Goal: Task Accomplishment & Management: Use online tool/utility

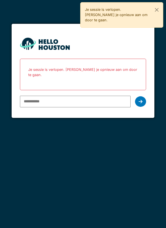
type input "**********"
click at [140, 99] on icon at bounding box center [141, 101] width 4 height 4
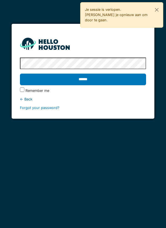
click at [45, 92] on label "Remember me" at bounding box center [37, 90] width 24 height 5
click at [101, 83] on input "******" at bounding box center [83, 80] width 126 height 12
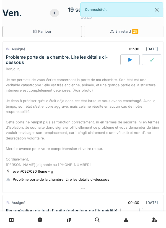
click at [102, 114] on div "Bonjour, Je me permets de vous écrire concernant la porte de ma chambre. Son ét…" at bounding box center [83, 116] width 154 height 101
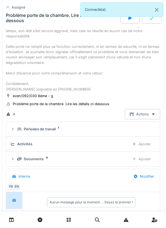
scroll to position [80, 0]
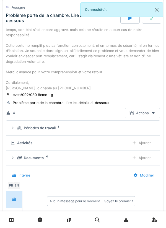
click at [79, 163] on div "Documents 4 Ajouter" at bounding box center [83, 158] width 145 height 10
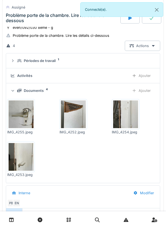
scroll to position [148, 0]
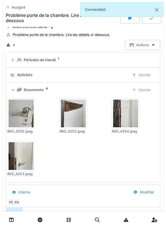
click at [77, 123] on img at bounding box center [73, 114] width 25 height 28
click at [127, 127] on img at bounding box center [125, 114] width 25 height 28
click at [27, 169] on img at bounding box center [21, 156] width 25 height 28
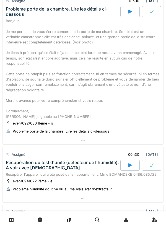
scroll to position [45, 0]
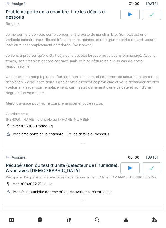
click at [38, 91] on div "Bonjour, Je me permets de vous écrire concernant la porte de ma chambre. Son ét…" at bounding box center [83, 71] width 154 height 101
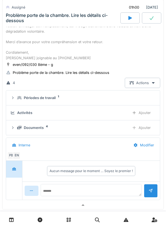
scroll to position [126, 0]
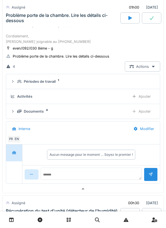
click at [17, 116] on div "Documents 4 Ajouter" at bounding box center [83, 111] width 145 height 10
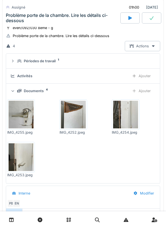
scroll to position [175, 0]
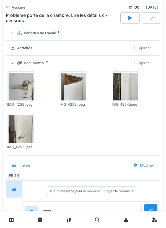
click at [72, 100] on img at bounding box center [73, 87] width 25 height 28
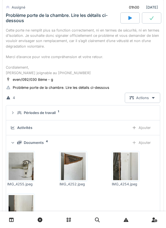
scroll to position [95, 0]
click at [44, 118] on summary "Périodes de travail 1" at bounding box center [82, 112] width 149 height 10
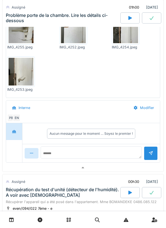
scroll to position [246, 0]
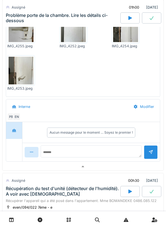
click at [17, 121] on div "EN" at bounding box center [17, 117] width 8 height 8
click at [125, 40] on img at bounding box center [125, 28] width 25 height 28
click at [26, 84] on img at bounding box center [21, 71] width 25 height 28
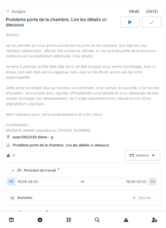
scroll to position [0, 0]
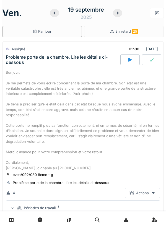
click at [90, 111] on div "Bonjour, Je me permets de vous écrire concernant la porte de ma chambre. Son ét…" at bounding box center [83, 120] width 154 height 101
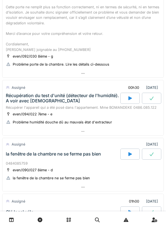
scroll to position [115, 0]
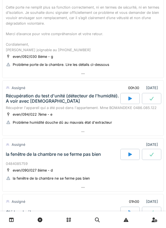
click at [129, 101] on icon at bounding box center [130, 98] width 6 height 4
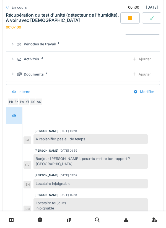
scroll to position [298, 0]
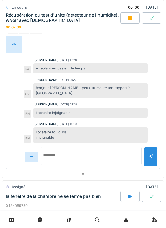
click at [54, 158] on textarea at bounding box center [91, 156] width 101 height 18
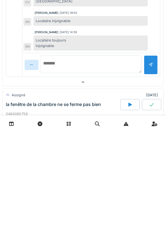
scroll to position [290, 0]
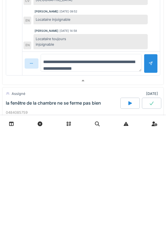
type textarea "**********"
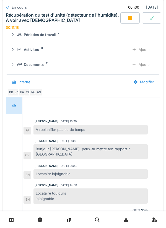
scroll to position [233, 0]
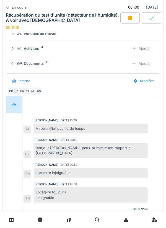
click at [141, 54] on div "Ajouter" at bounding box center [141, 48] width 28 height 10
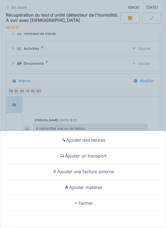
click at [111, 153] on div "Ajouter un transport" at bounding box center [82, 156] width 163 height 16
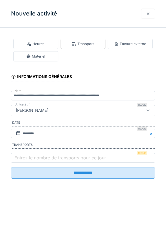
click at [28, 161] on label "Entrez le nombre de transports pour ce jour" at bounding box center [60, 157] width 94 height 7
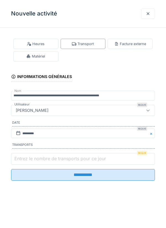
click at [28, 162] on input "Entrez le nombre de transports pour ce jour" at bounding box center [83, 159] width 144 height 12
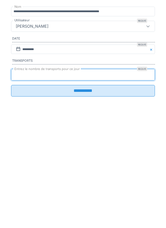
type input "*"
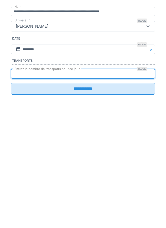
click at [120, 175] on input "**********" at bounding box center [83, 173] width 144 height 12
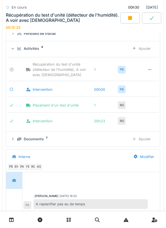
click at [128, 15] on div at bounding box center [129, 17] width 19 height 11
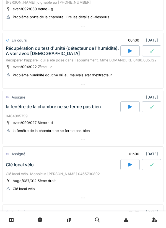
scroll to position [155, 0]
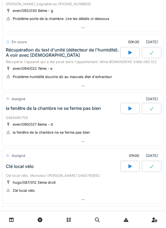
click at [129, 110] on icon at bounding box center [130, 108] width 4 height 4
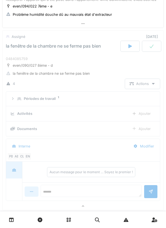
scroll to position [234, 0]
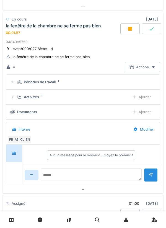
click at [4, 220] on div at bounding box center [83, 219] width 166 height 17
click at [5, 224] on link at bounding box center [11, 219] width 14 height 13
